Goal: Task Accomplishment & Management: Manage account settings

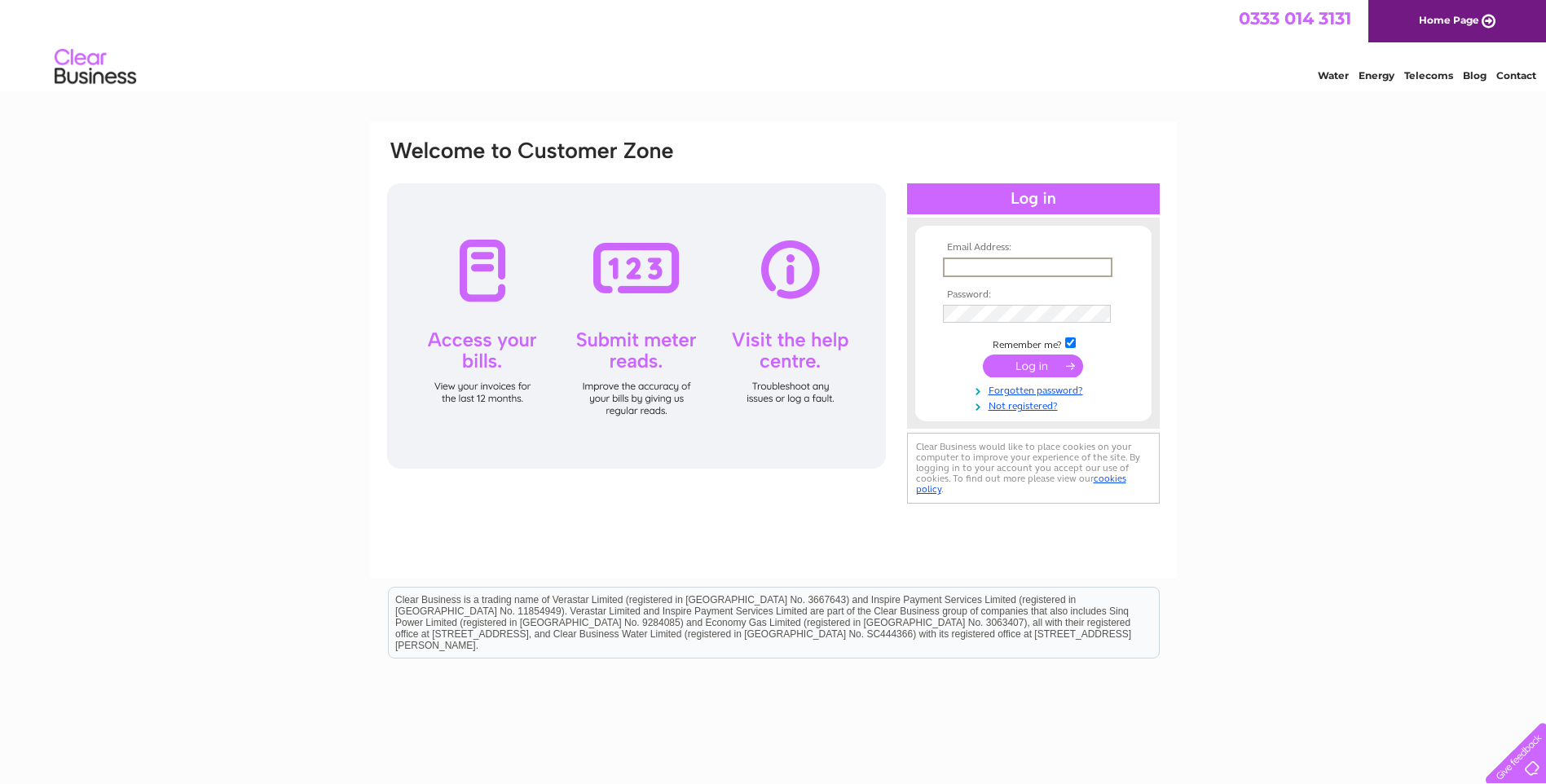
click at [970, 266] on input "text" at bounding box center [1028, 266] width 169 height 19
type input "accounts@wdco.co.uk"
click at [1035, 358] on input "submit" at bounding box center [1033, 364] width 101 height 23
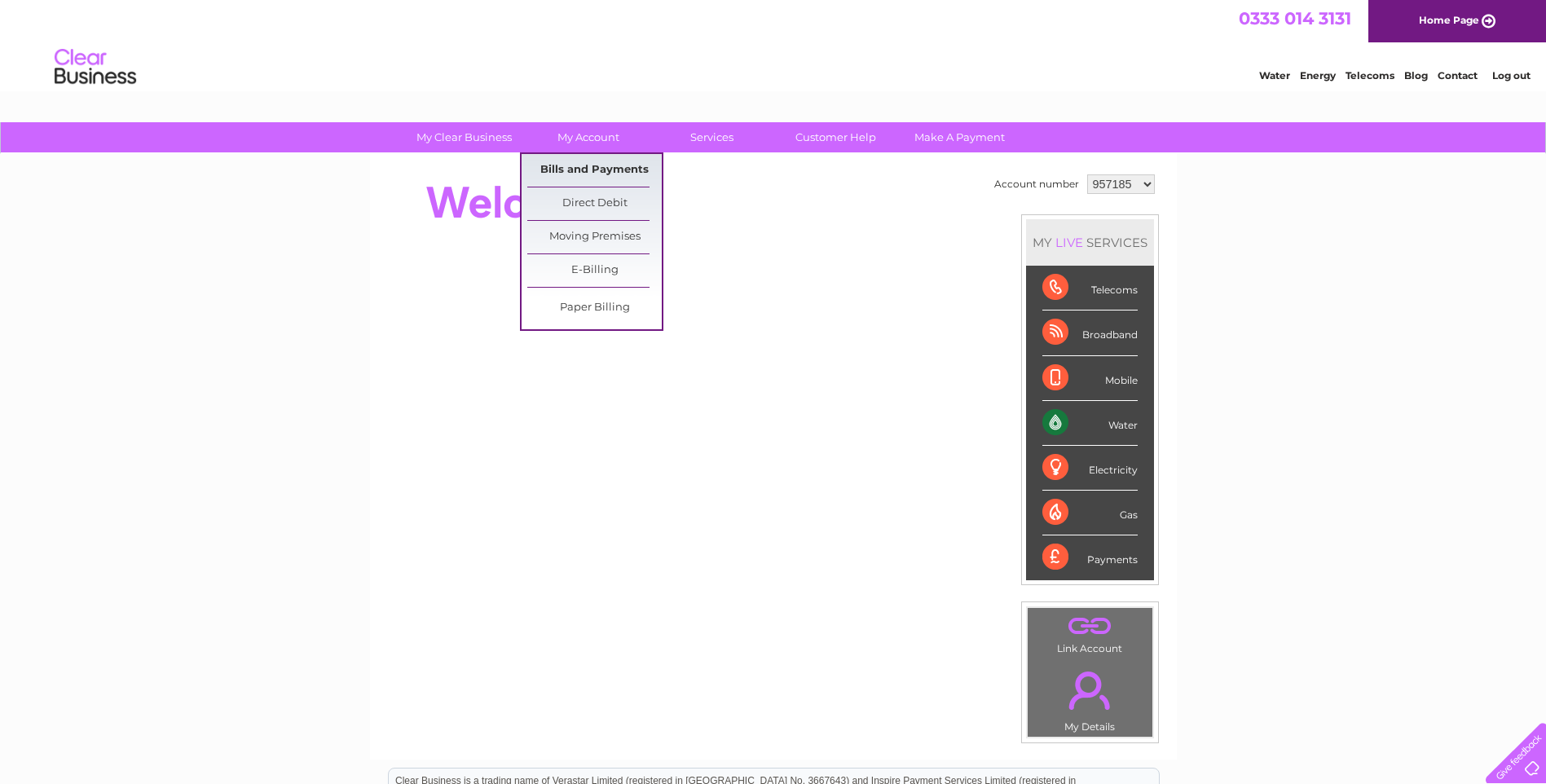
click at [587, 159] on link "Bills and Payments" at bounding box center [594, 170] width 135 height 33
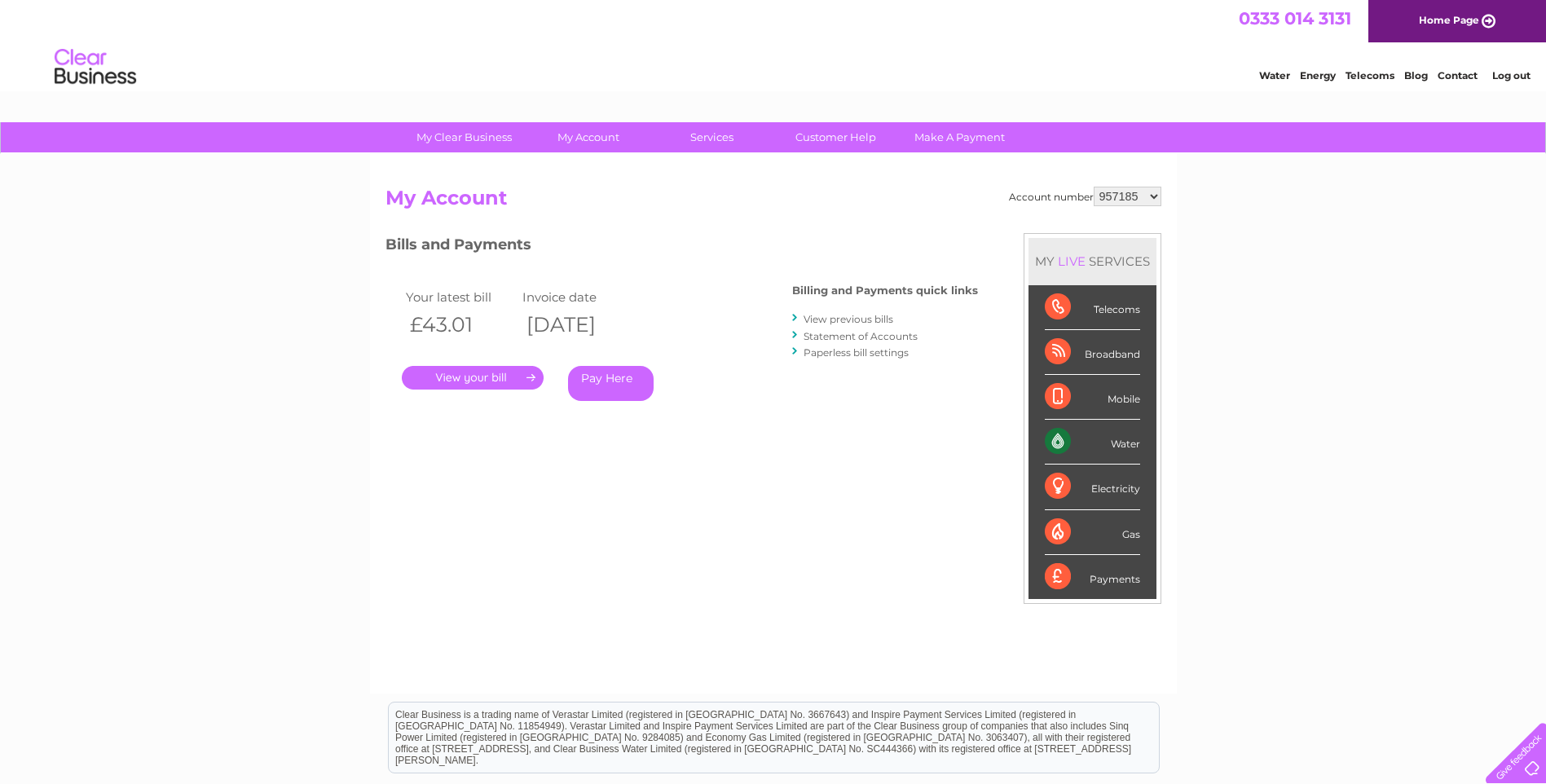
click at [460, 376] on link "." at bounding box center [473, 378] width 142 height 23
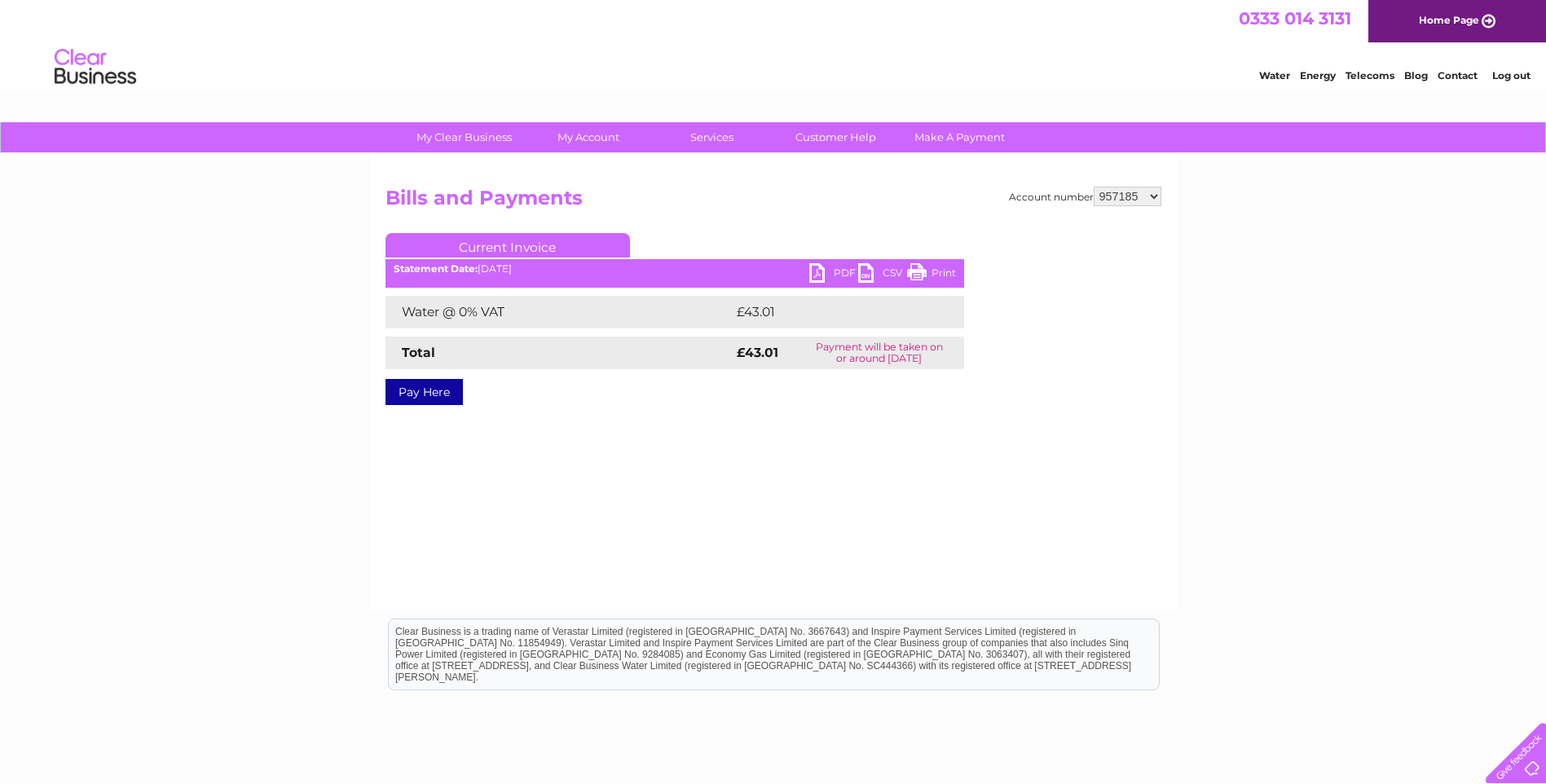
click at [821, 271] on link "PDF" at bounding box center [834, 275] width 49 height 23
click at [1506, 76] on link "Log out" at bounding box center [1512, 75] width 39 height 13
